Goal: Transaction & Acquisition: Purchase product/service

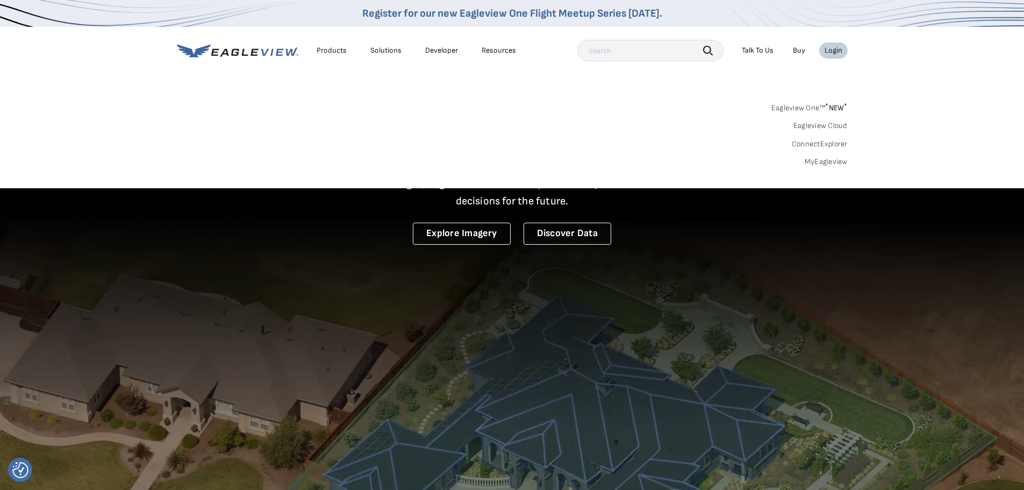
click at [824, 162] on link "MyEagleview" at bounding box center [826, 162] width 43 height 10
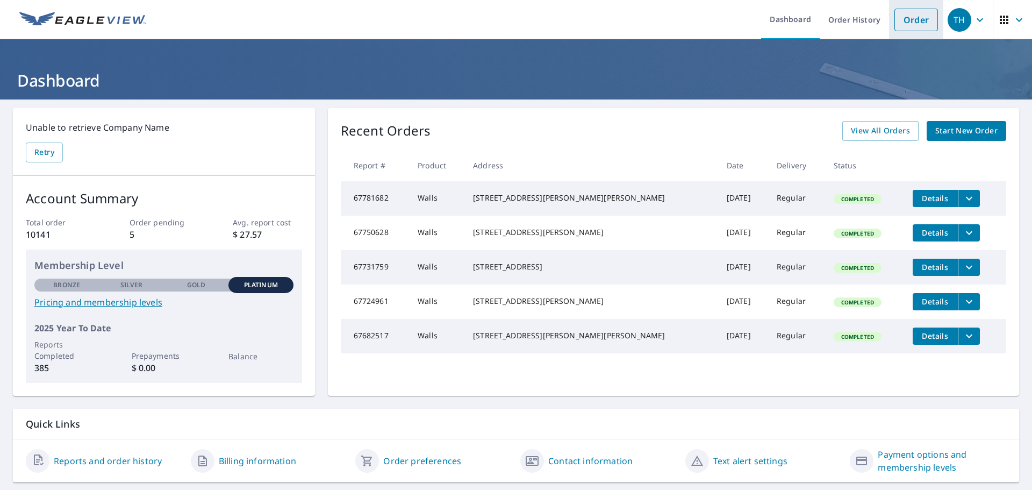
click at [907, 20] on link "Order" at bounding box center [916, 20] width 44 height 23
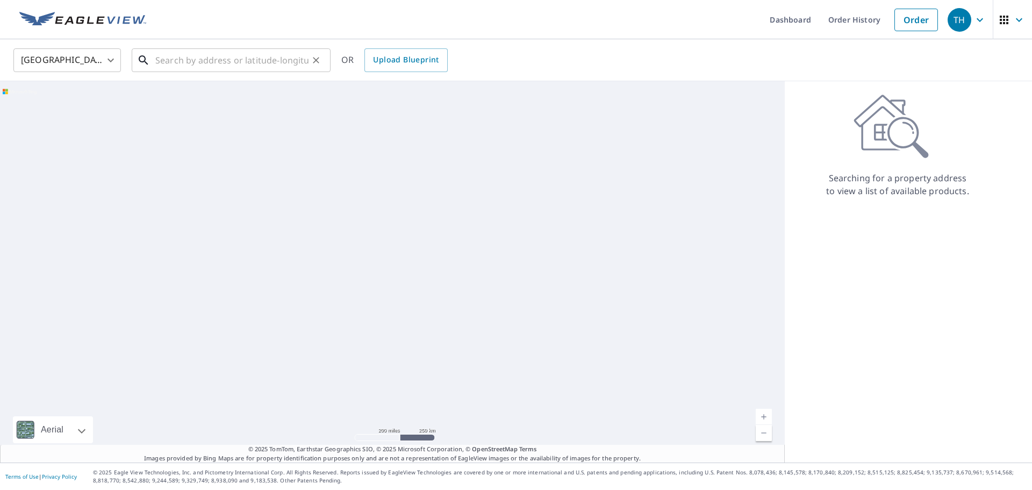
click at [184, 58] on input "text" at bounding box center [231, 60] width 153 height 30
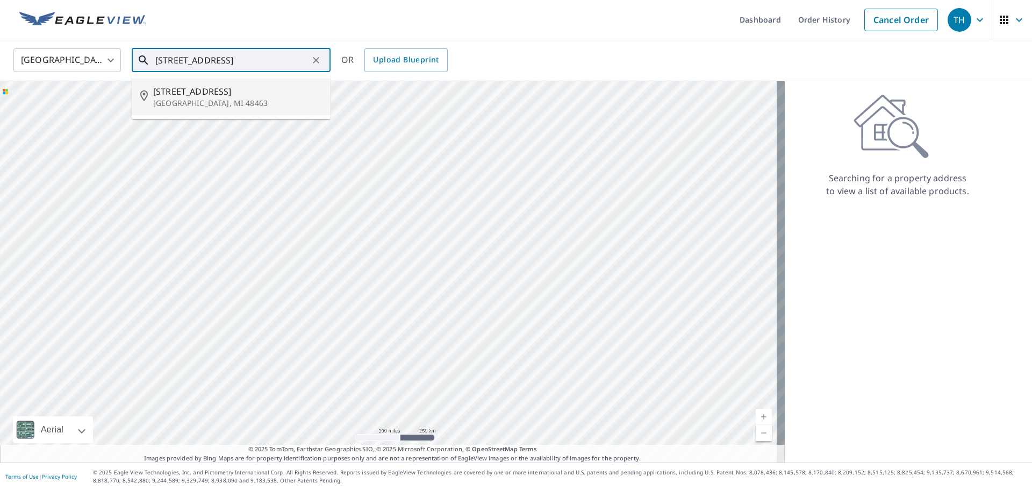
click at [226, 95] on span "9264 Vienna Rd" at bounding box center [237, 91] width 169 height 13
type input "9264 Vienna Rd Otisville, MI 48463"
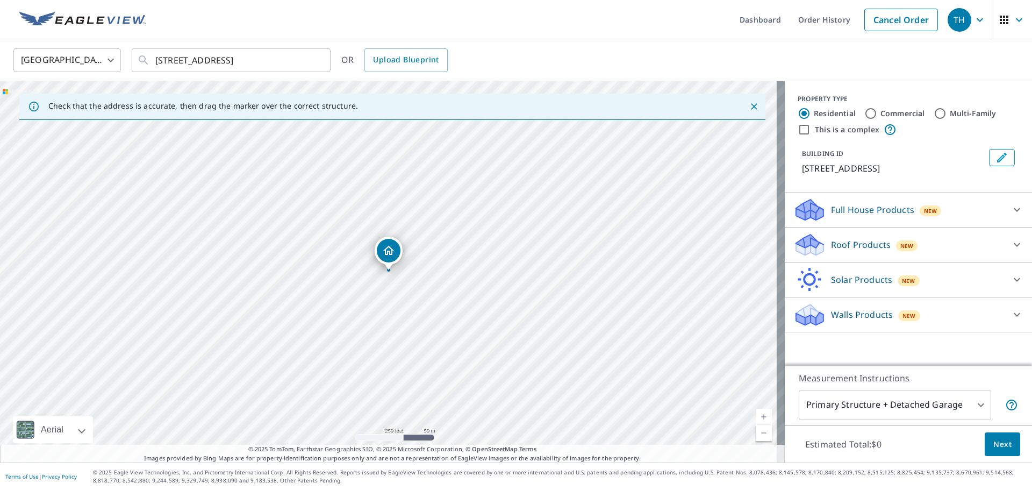
click at [855, 313] on p "Walls Products" at bounding box center [862, 314] width 62 height 13
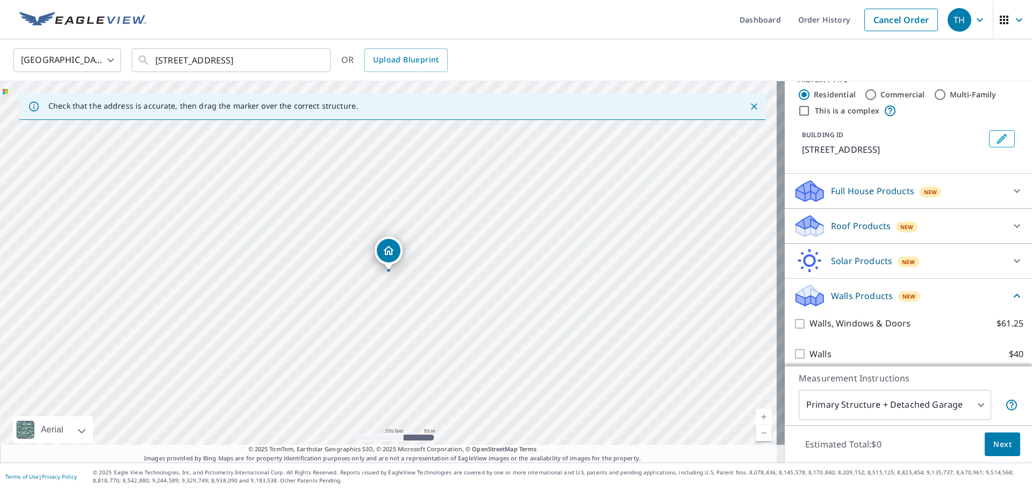
scroll to position [27, 0]
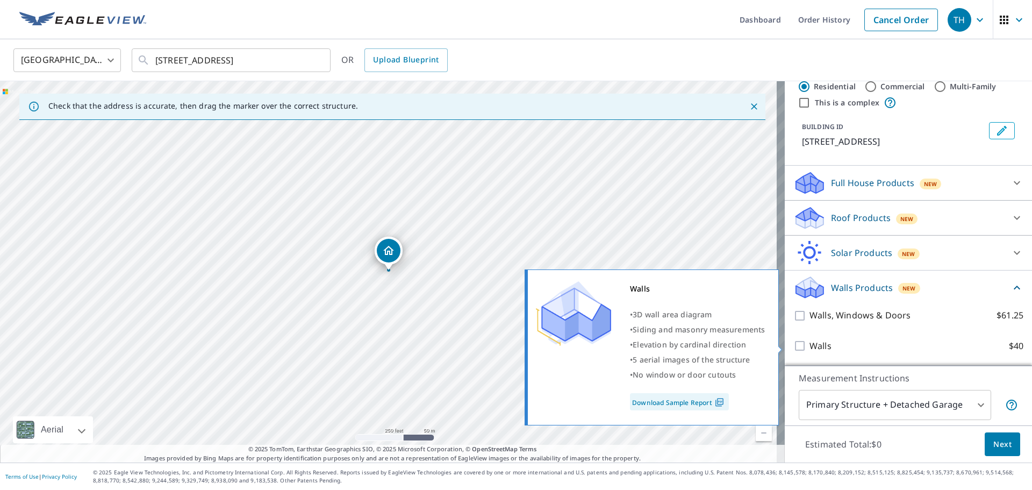
click at [801, 345] on input "Walls $40" at bounding box center [801, 345] width 16 height 13
checkbox input "true"
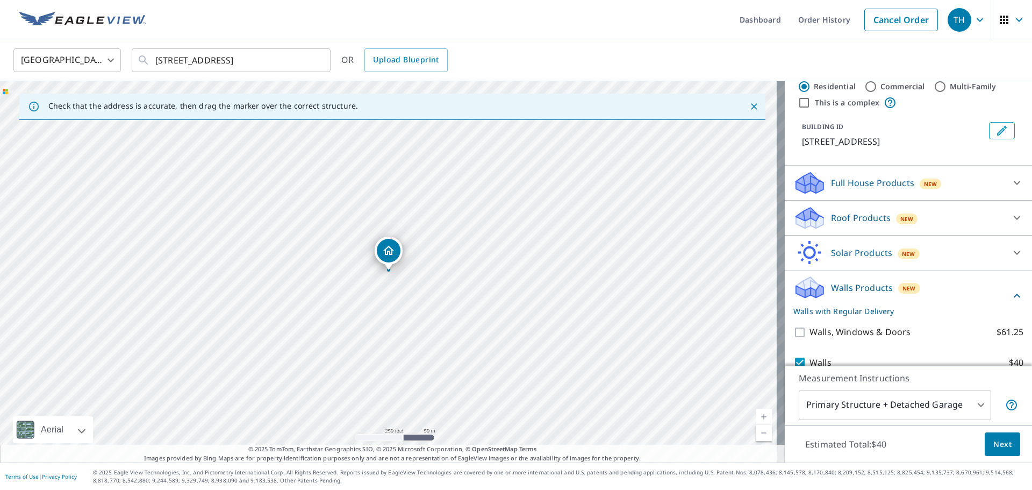
click at [995, 449] on span "Next" at bounding box center [1002, 444] width 18 height 13
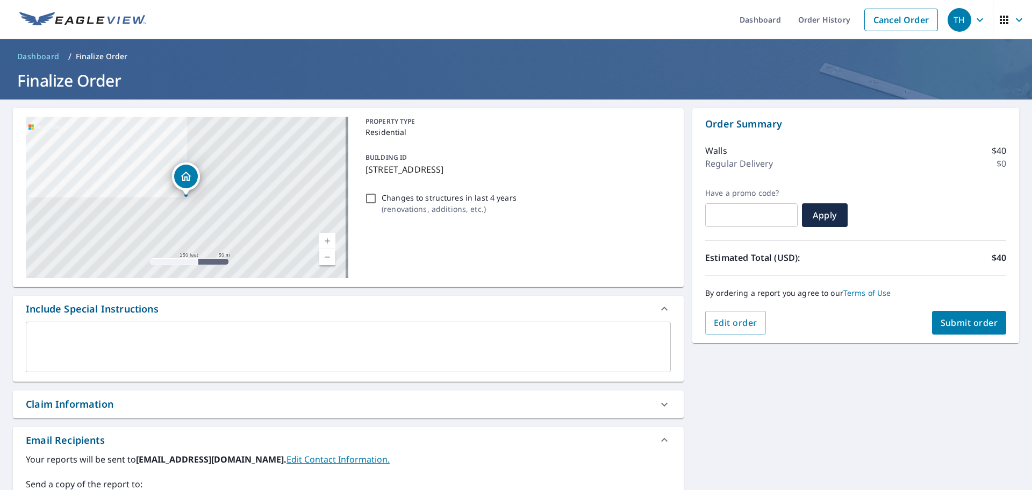
click at [972, 321] on span "Submit order" at bounding box center [970, 323] width 58 height 12
checkbox input "true"
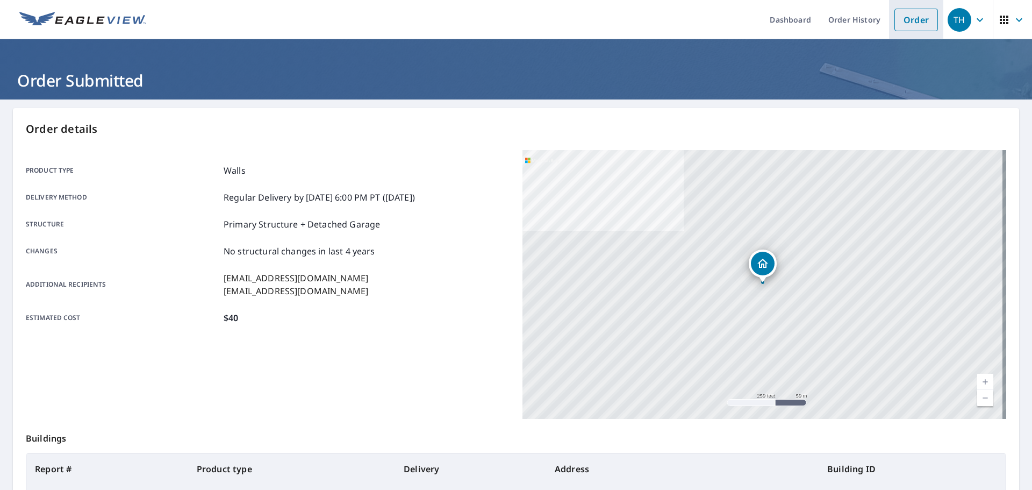
click at [903, 18] on link "Order" at bounding box center [916, 20] width 44 height 23
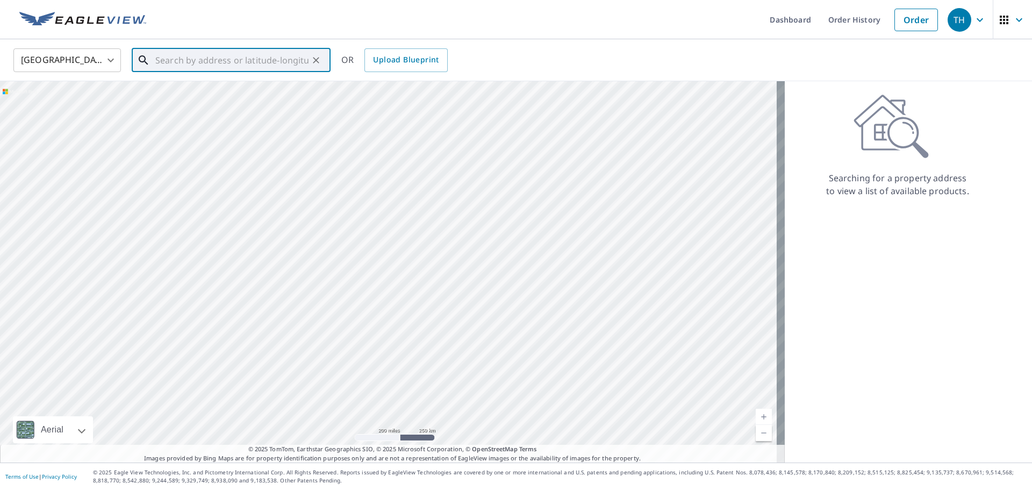
paste input "2273 W Herbison Rd Dewitt"
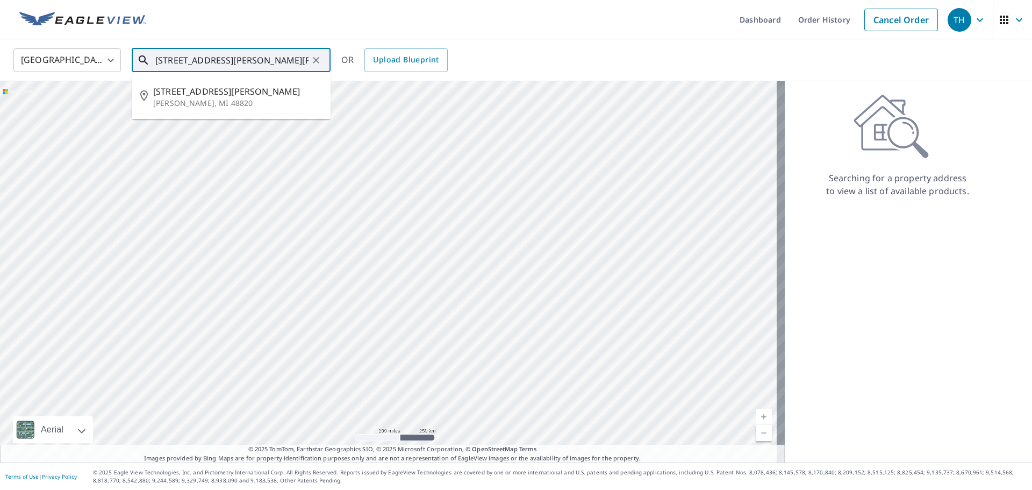
type input "2273 W Herbison Rd Dewitt"
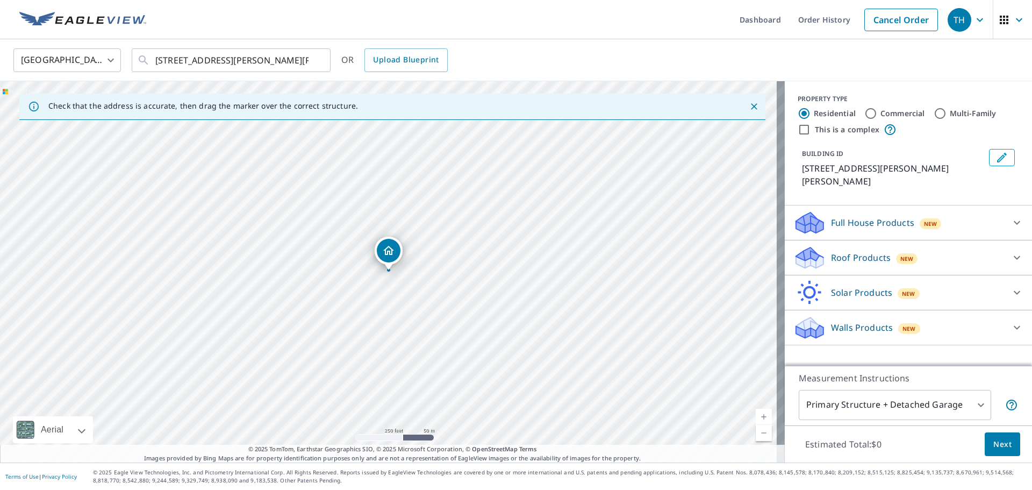
click at [838, 338] on div "PROPERTY TYPE Residential Commercial Multi-Family This is a complex BUILDING ID…" at bounding box center [908, 223] width 247 height 284
click at [850, 321] on p "Walls Products" at bounding box center [862, 327] width 62 height 13
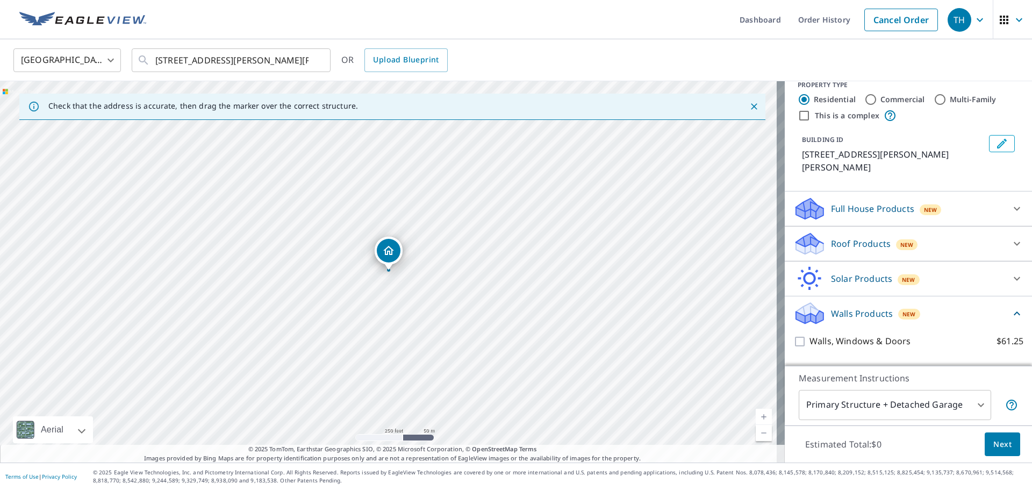
scroll to position [27, 0]
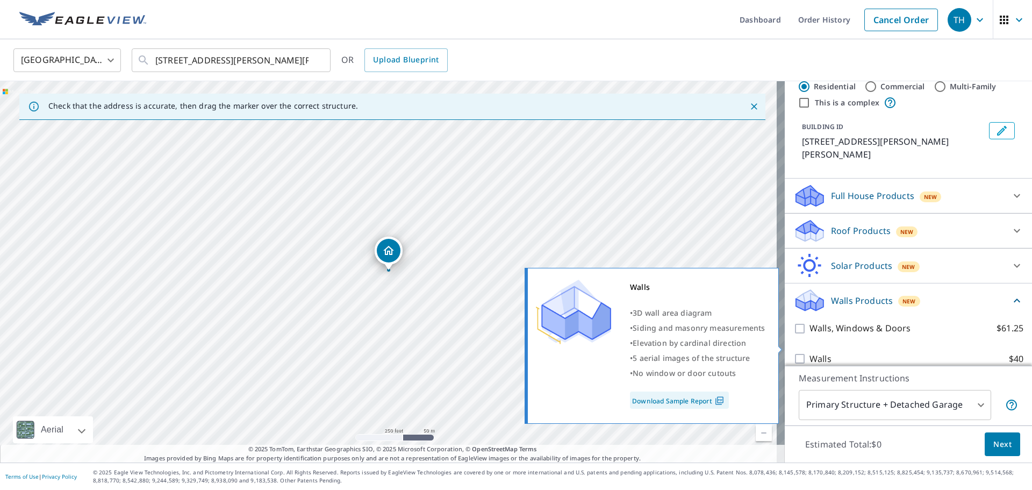
click at [794, 352] on input "Walls $40" at bounding box center [801, 358] width 16 height 13
checkbox input "true"
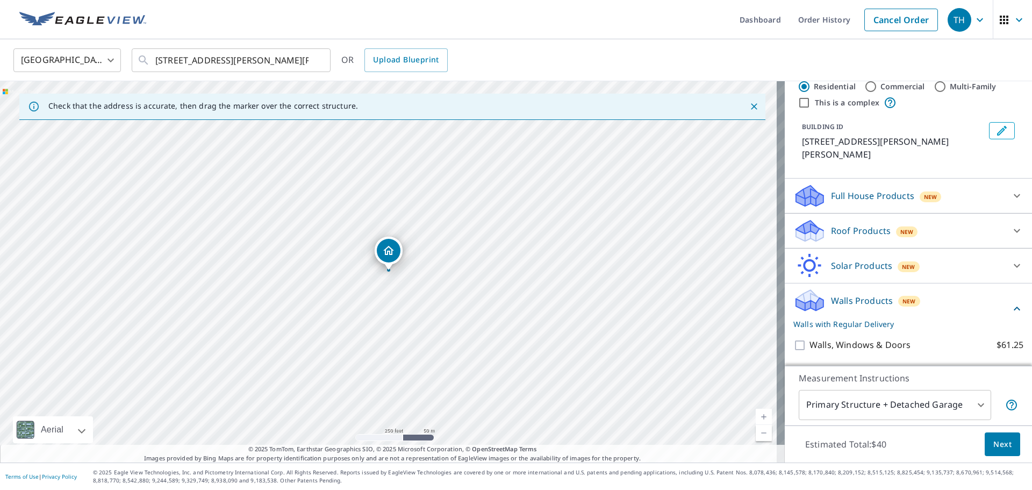
click at [993, 443] on span "Next" at bounding box center [1002, 444] width 18 height 13
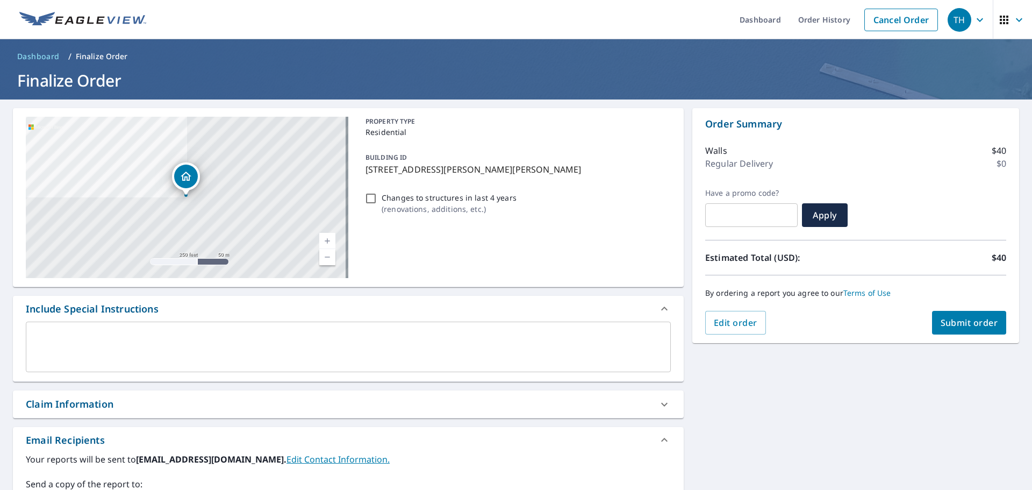
click at [980, 320] on span "Submit order" at bounding box center [970, 323] width 58 height 12
checkbox input "true"
